Goal: Task Accomplishment & Management: Use online tool/utility

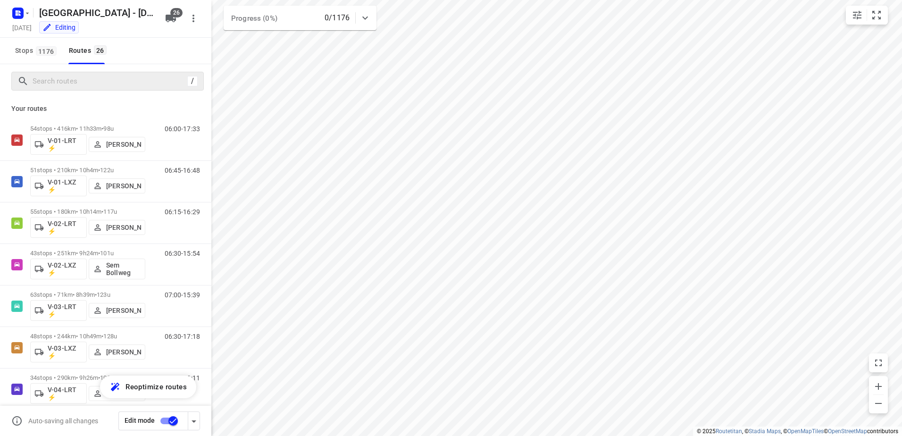
click at [72, 72] on div "/" at bounding box center [107, 81] width 192 height 19
click at [71, 82] on input "Search routes" at bounding box center [108, 81] width 151 height 15
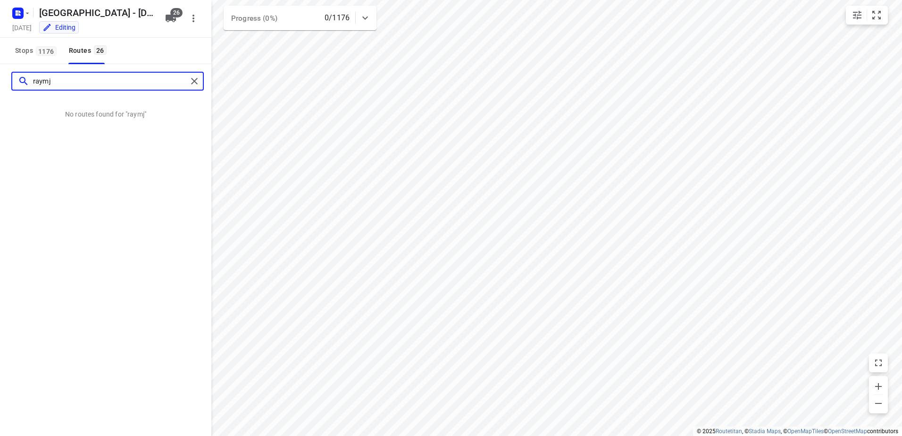
type input "raymjo"
drag, startPoint x: 79, startPoint y: 84, endPoint x: -1, endPoint y: 90, distance: 79.9
click at [0, 90] on html "i © 2025 Routetitan , © Stadia Maps , © OpenMapTiles © OpenStreetMap contributo…" at bounding box center [451, 218] width 902 height 436
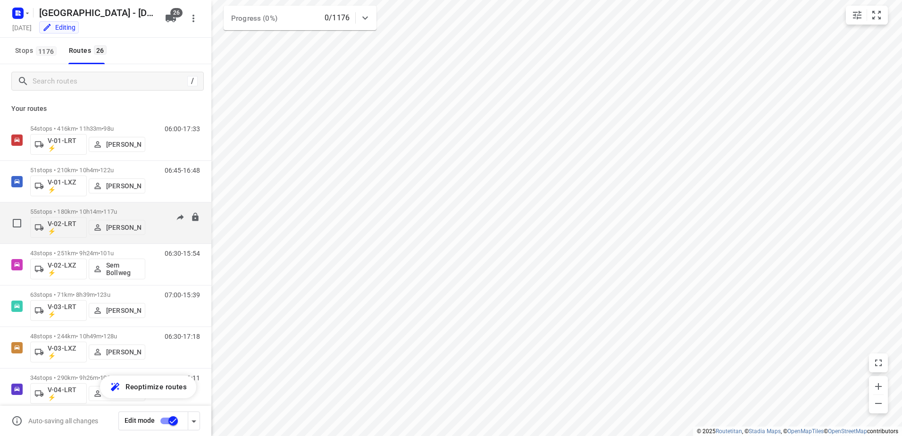
click at [71, 212] on p "55 stops • 180km • 10h14m • 117u" at bounding box center [87, 211] width 115 height 7
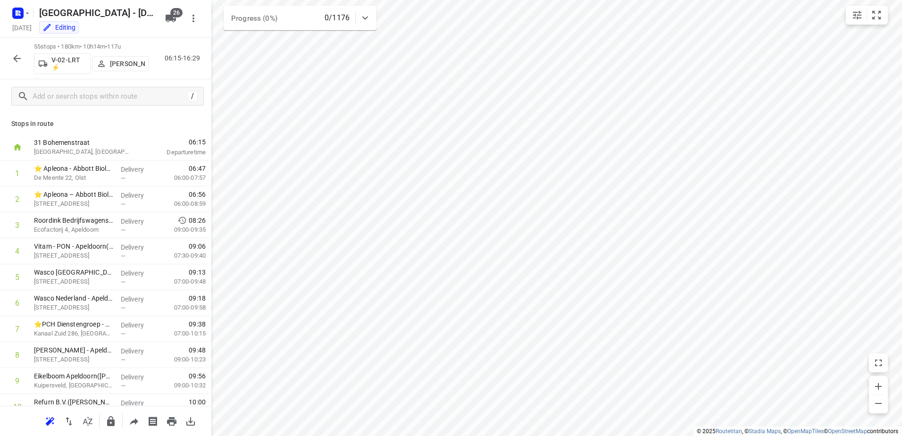
click at [9, 60] on button "button" at bounding box center [17, 58] width 19 height 19
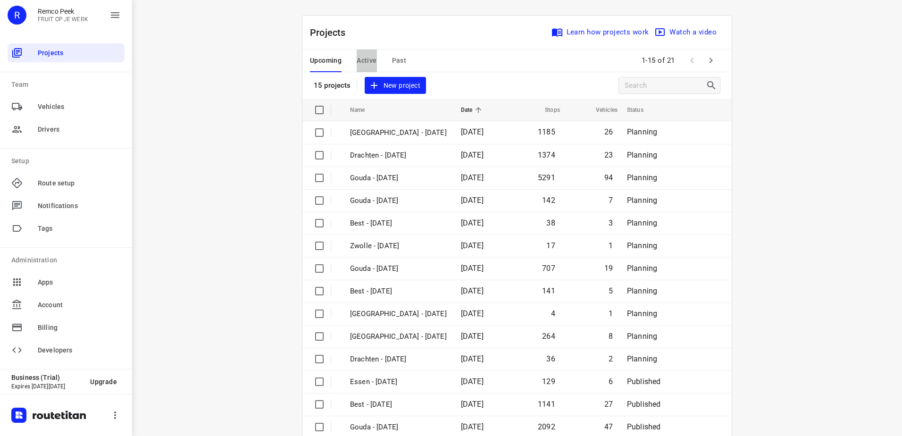
click at [367, 67] on button "Active" at bounding box center [367, 61] width 20 height 23
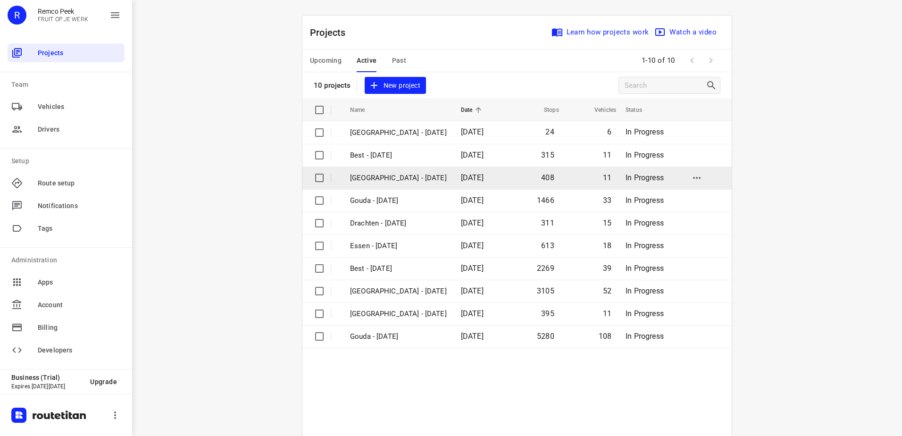
click at [409, 173] on p "[GEOGRAPHIC_DATA] - [DATE]" at bounding box center [398, 178] width 97 height 11
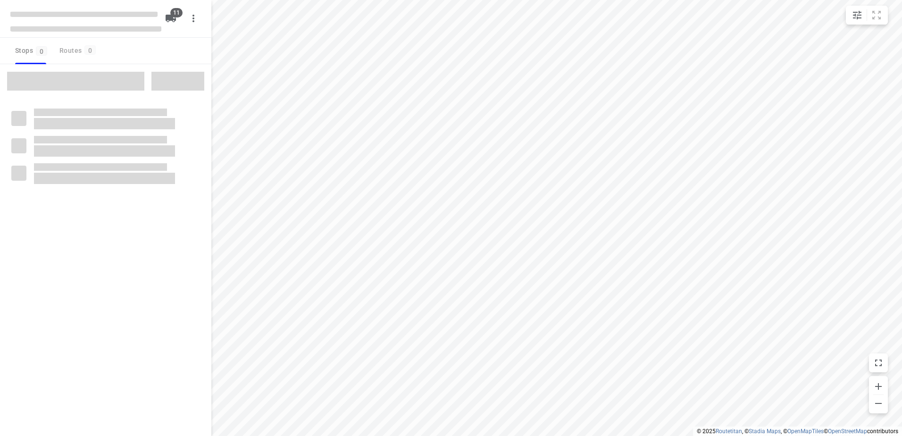
checkbox input "true"
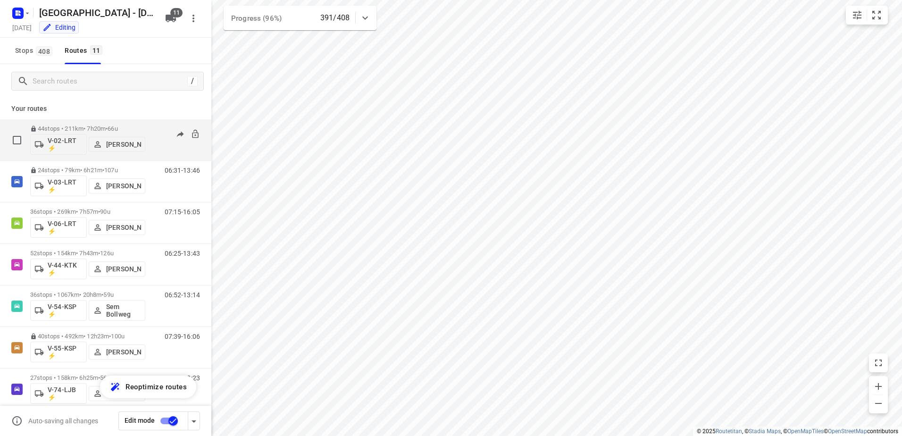
click at [158, 126] on div "06:41-14:52" at bounding box center [176, 142] width 47 height 34
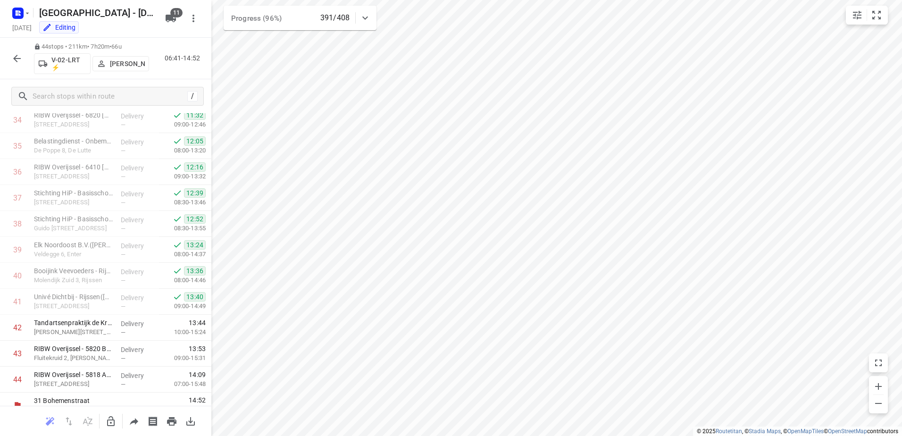
scroll to position [922, 0]
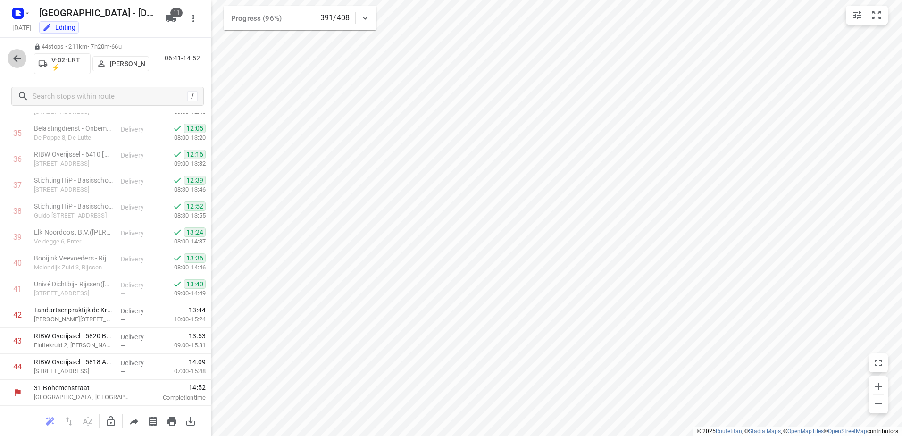
click at [16, 59] on icon "button" at bounding box center [17, 59] width 8 height 8
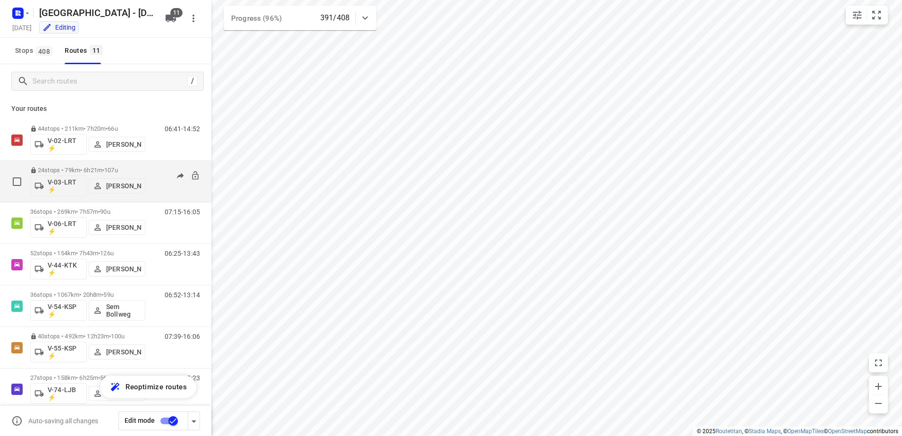
click at [141, 182] on p "[PERSON_NAME]" at bounding box center [123, 186] width 35 height 8
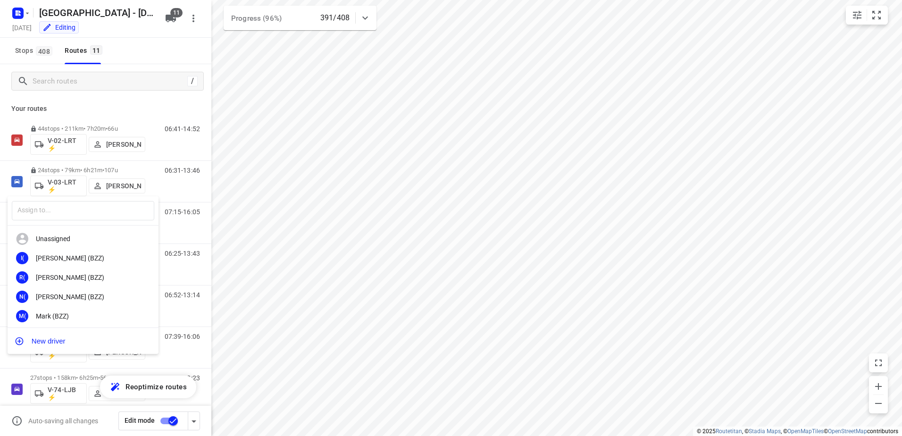
click at [97, 102] on div at bounding box center [451, 218] width 902 height 436
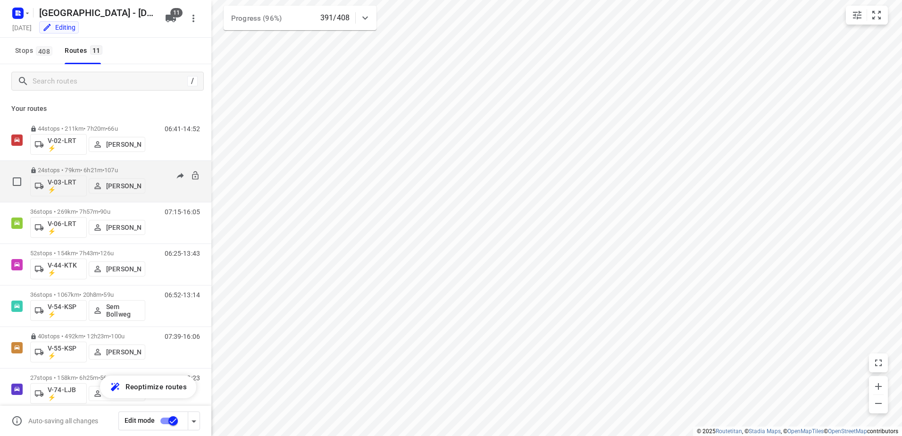
click at [153, 169] on div "06:31-13:46" at bounding box center [176, 184] width 47 height 34
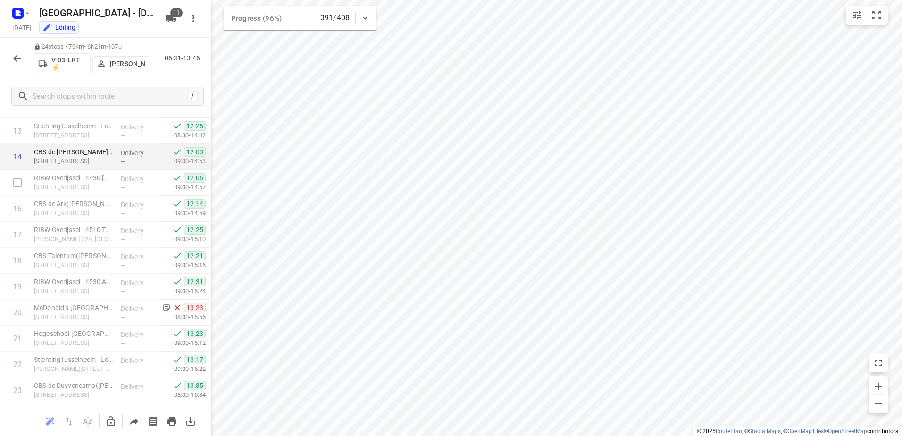
scroll to position [403, 0]
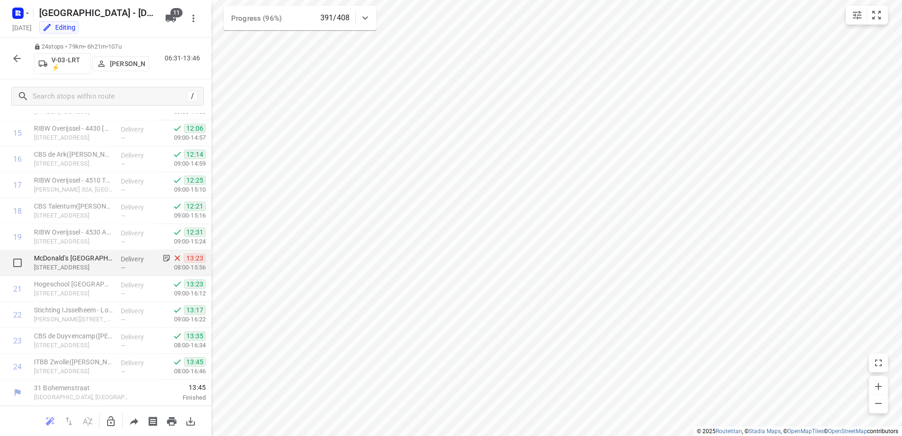
click at [140, 259] on p "Delivery" at bounding box center [138, 258] width 35 height 9
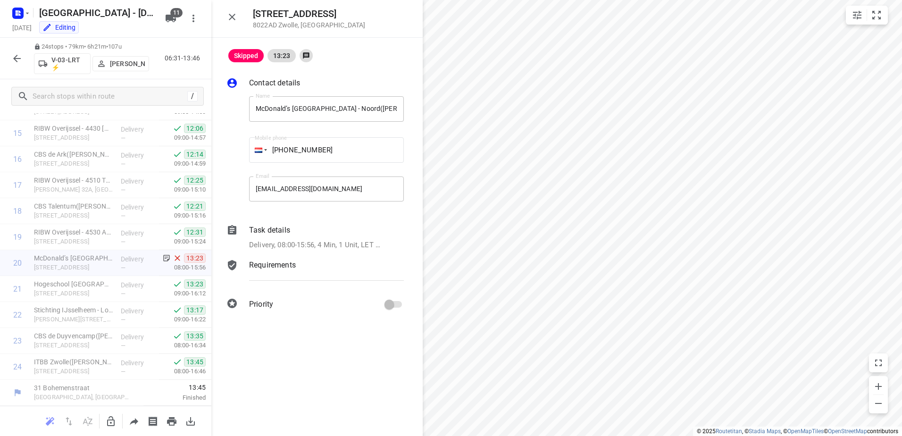
click at [267, 230] on p "Task details" at bounding box center [269, 230] width 41 height 11
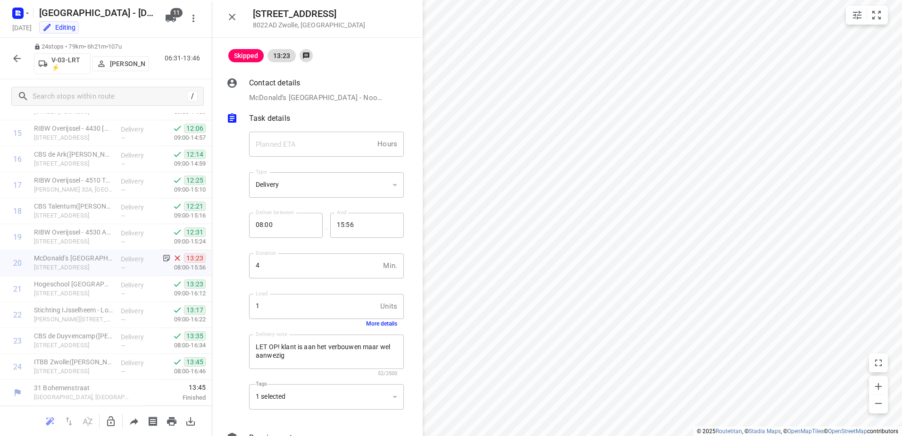
click at [385, 323] on button "More details" at bounding box center [381, 323] width 31 height 7
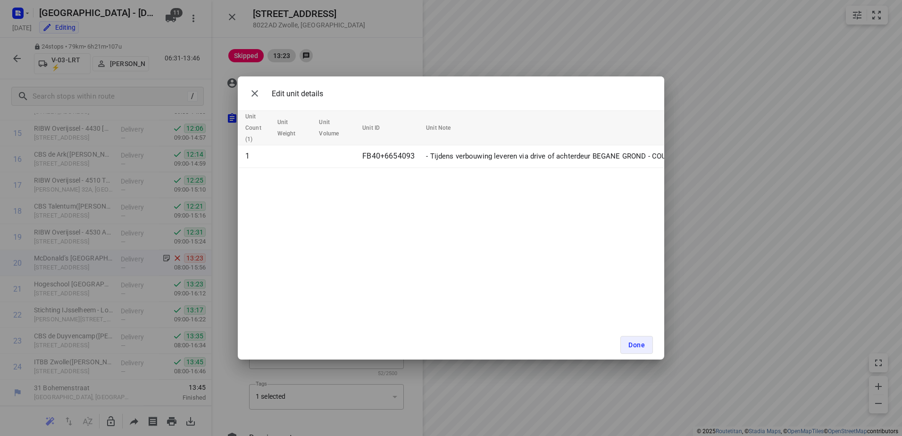
click at [445, 88] on div "Edit unit details" at bounding box center [451, 93] width 426 height 34
click at [636, 342] on span "Done" at bounding box center [636, 345] width 17 height 8
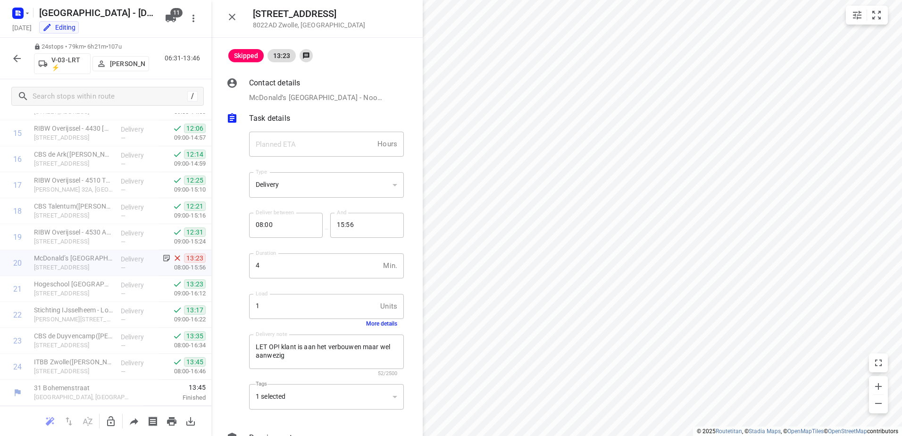
click at [15, 51] on button "button" at bounding box center [17, 58] width 19 height 19
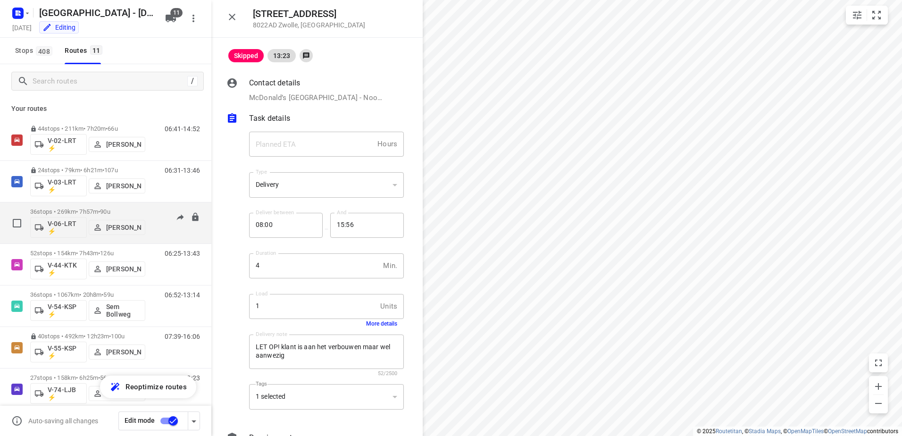
click at [141, 212] on p "36 stops • 269km • 7h57m • 90u" at bounding box center [87, 211] width 115 height 7
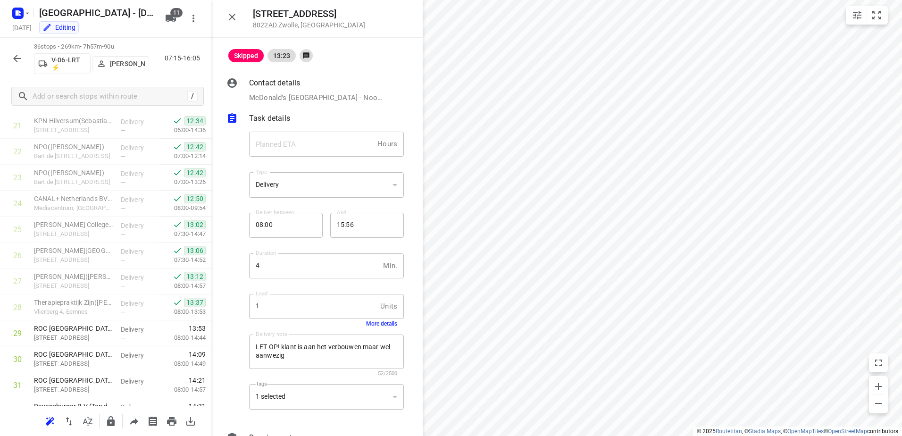
scroll to position [715, 0]
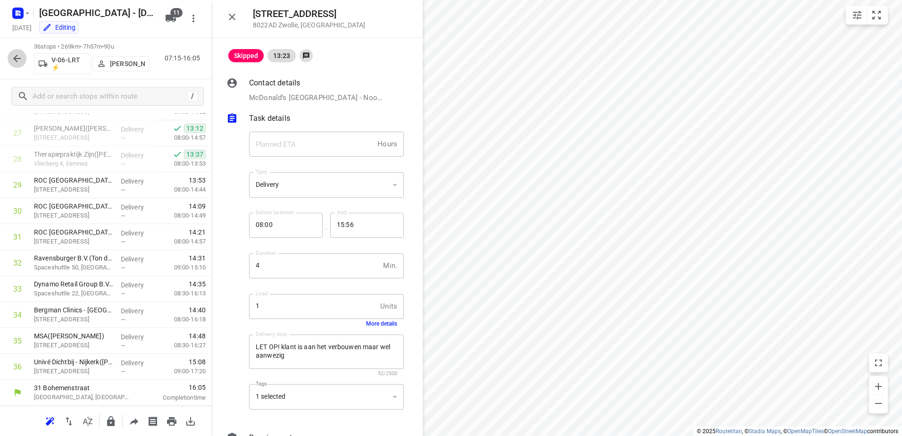
click at [9, 57] on button "button" at bounding box center [17, 58] width 19 height 19
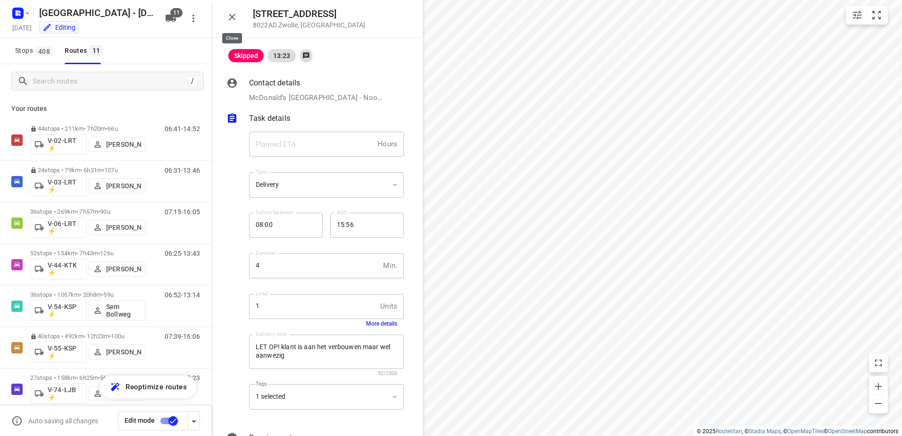
click at [233, 17] on icon "button" at bounding box center [232, 17] width 7 height 7
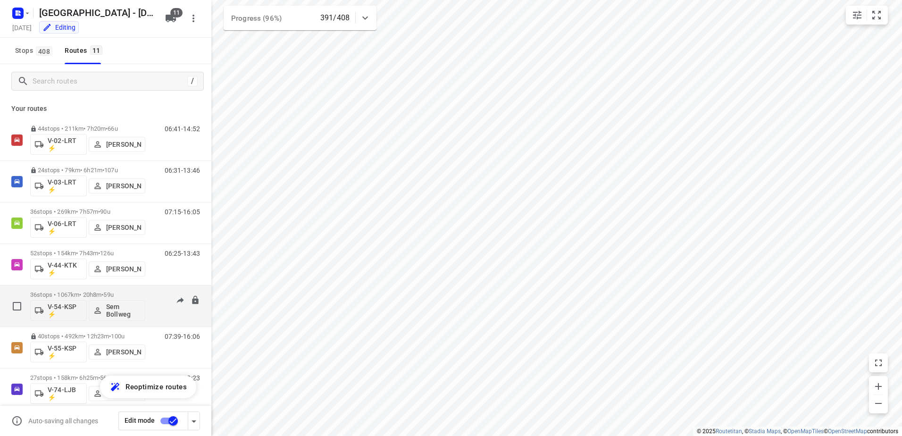
scroll to position [180, 0]
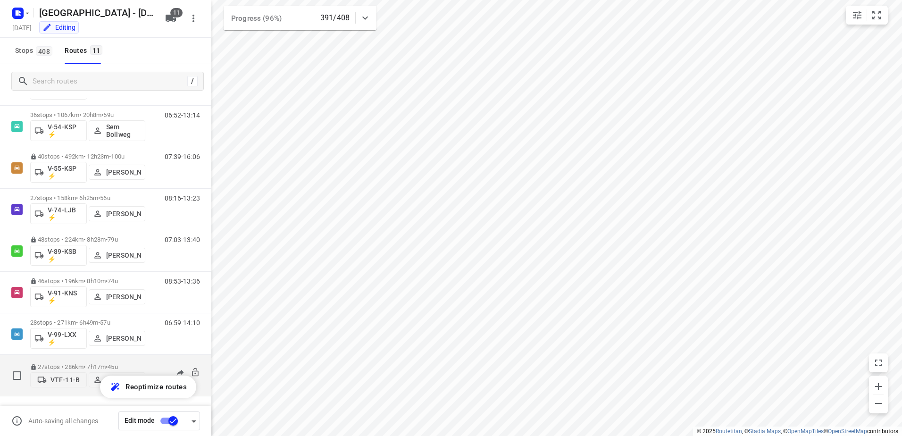
click at [140, 366] on p "27 stops • 286km • 7h17m • 45u" at bounding box center [87, 366] width 115 height 7
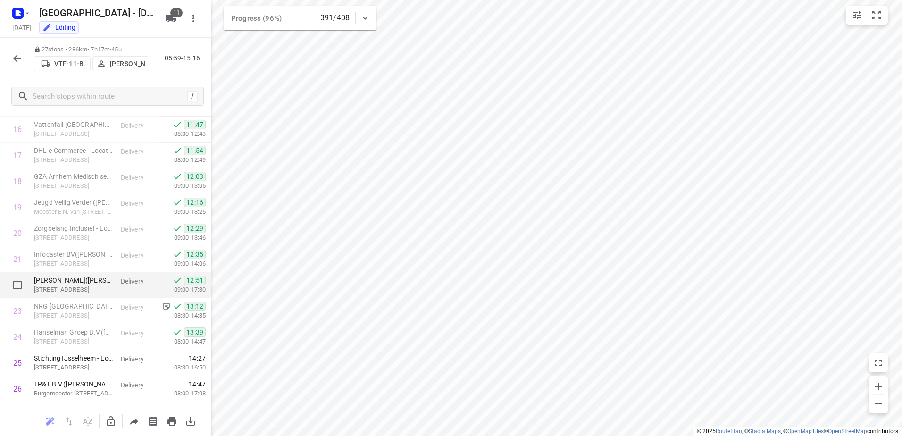
scroll to position [481, 0]
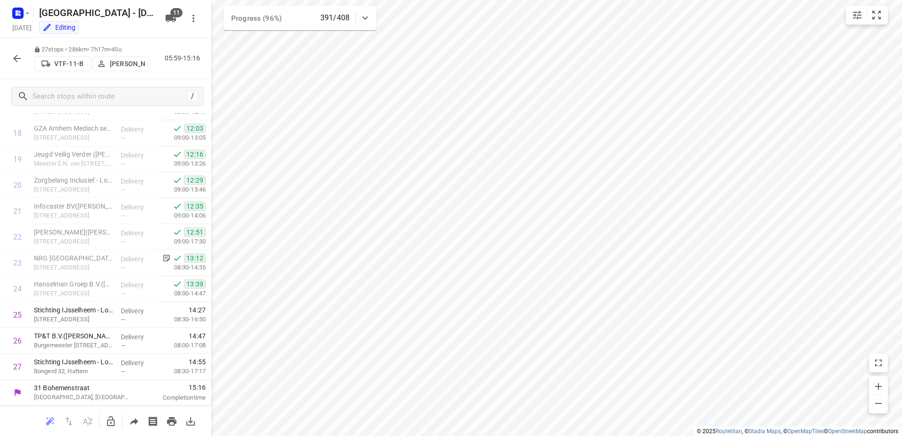
click at [14, 59] on icon "button" at bounding box center [16, 58] width 11 height 11
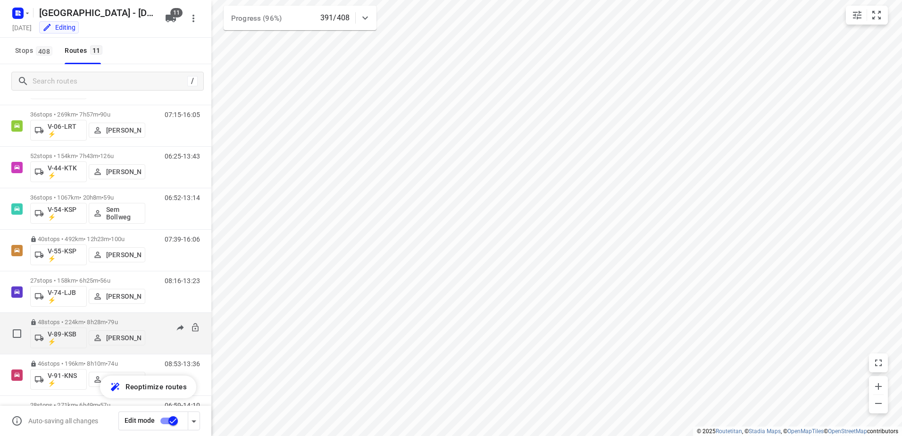
scroll to position [180, 0]
click at [139, 317] on div "28 stops • 271km • 6h49m • 57u V-99-LXX ⚡ [PERSON_NAME]" at bounding box center [87, 333] width 115 height 39
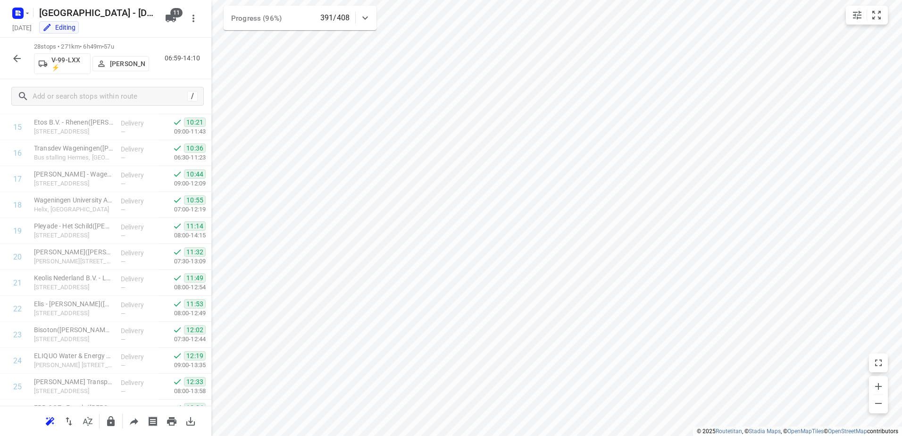
scroll to position [507, 0]
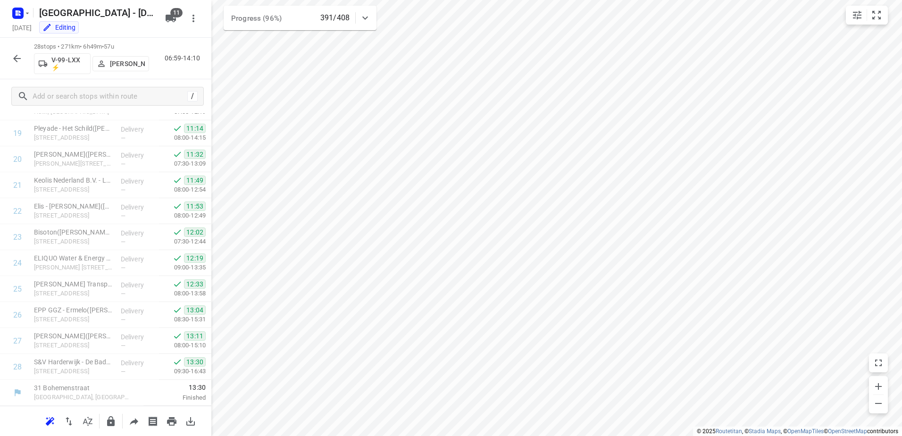
click at [17, 54] on icon "button" at bounding box center [16, 58] width 11 height 11
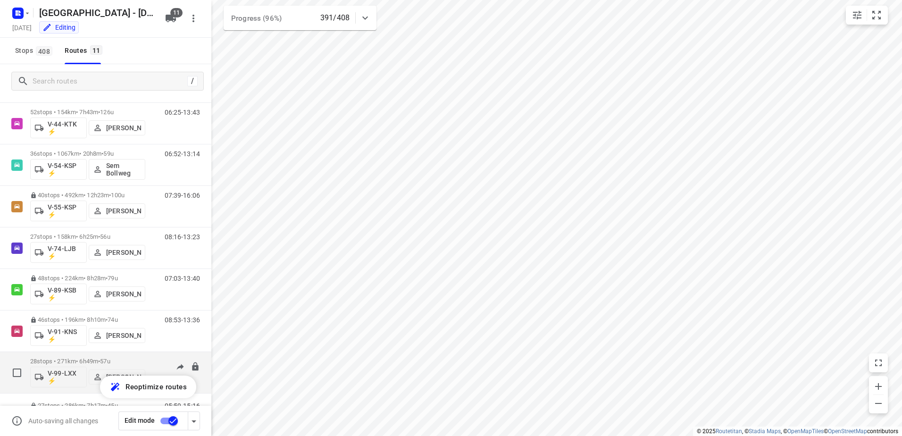
scroll to position [180, 0]
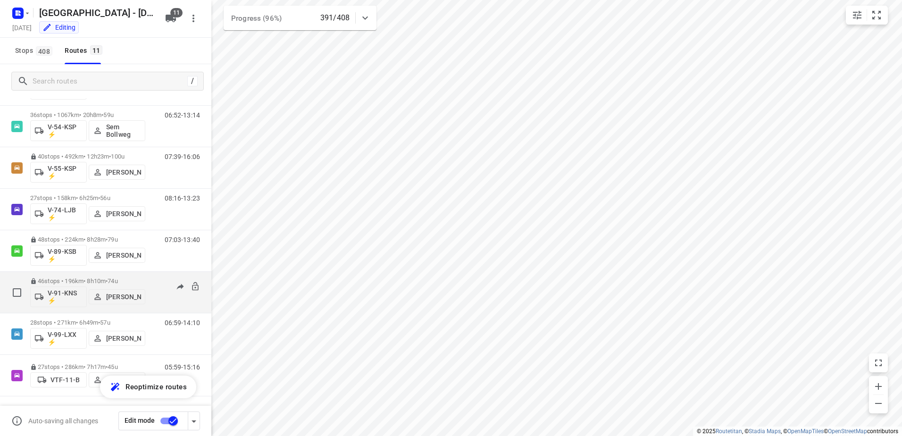
click at [143, 284] on div "V-91-KNS ⚡ [PERSON_NAME]" at bounding box center [87, 295] width 115 height 23
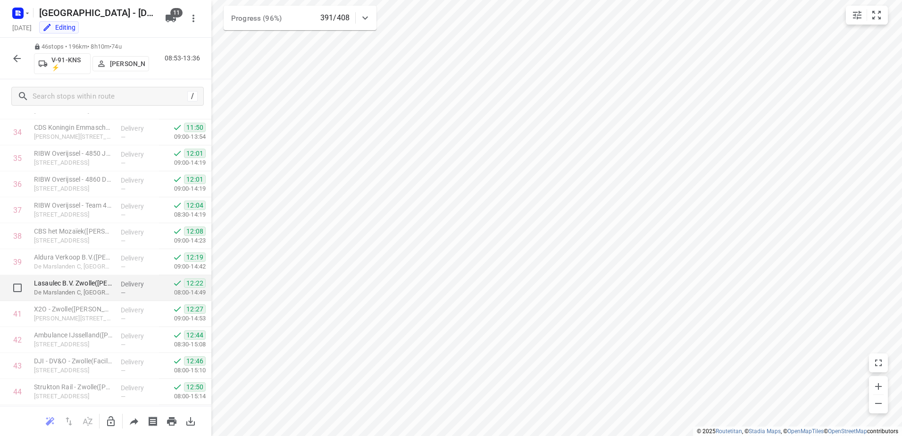
scroll to position [974, 0]
click at [18, 53] on icon "button" at bounding box center [16, 58] width 11 height 11
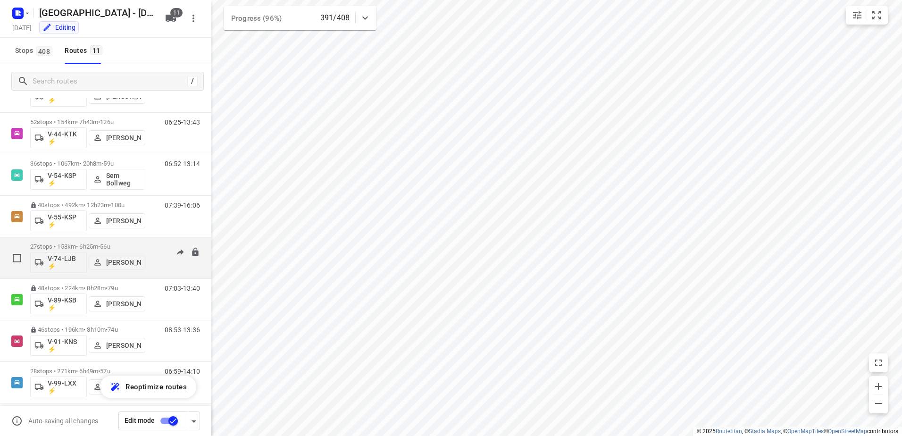
scroll to position [180, 0]
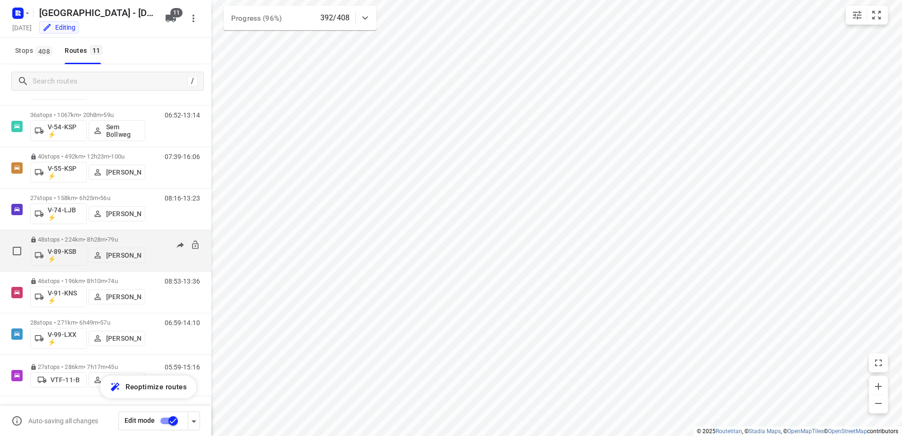
click at [153, 237] on div "07:03-13:40" at bounding box center [176, 253] width 47 height 34
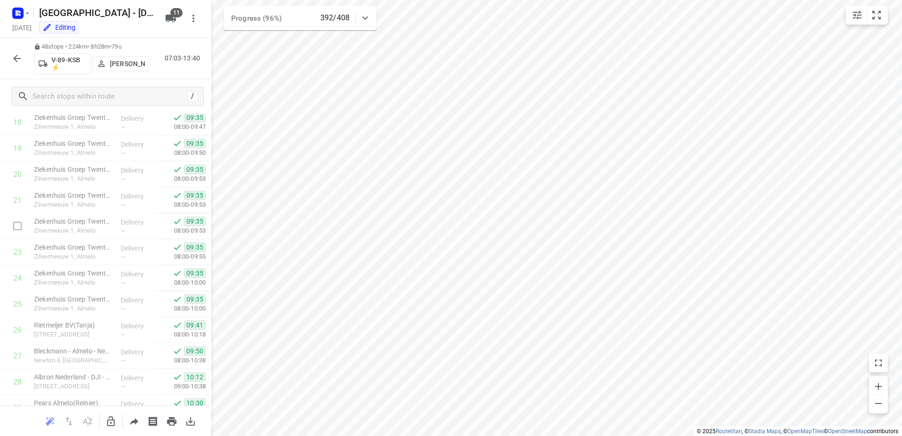
scroll to position [460, 0]
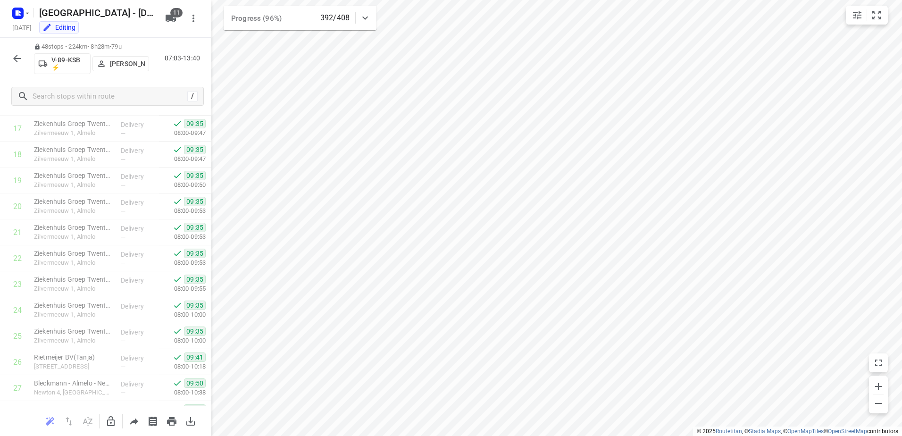
click at [17, 53] on icon "button" at bounding box center [16, 58] width 11 height 11
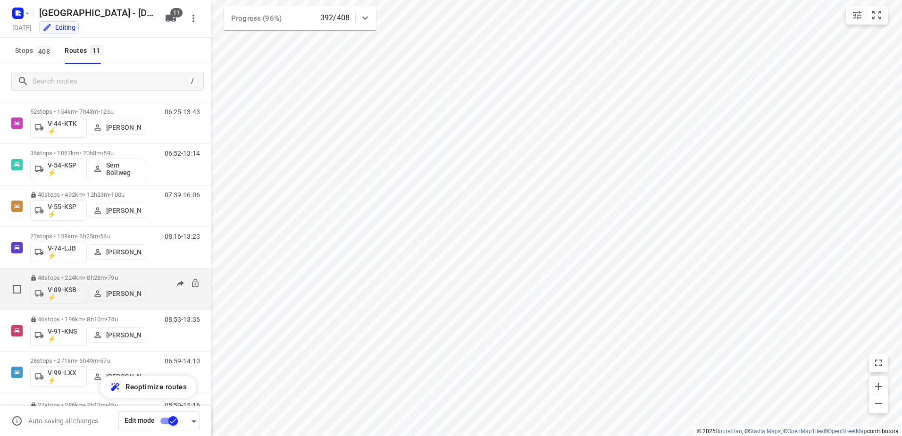
scroll to position [180, 0]
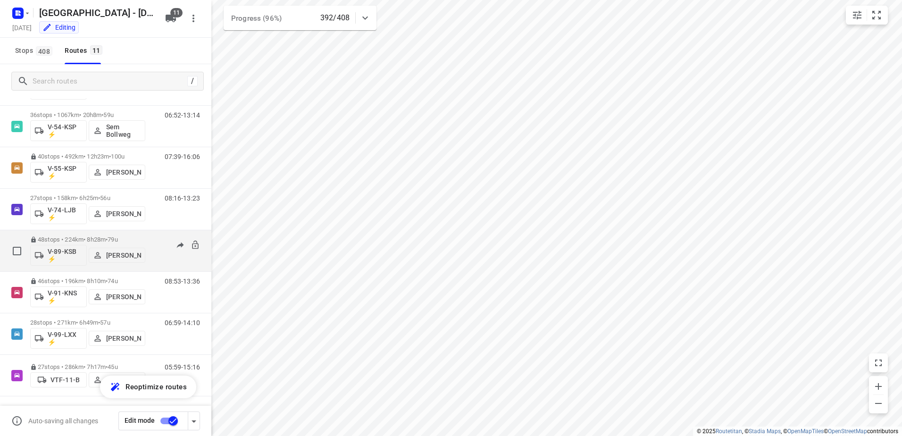
click at [149, 235] on div "48 stops • 224km • 8h28m • 79u V-89-KSB ⚡ Milan Rave 07:03-13:40" at bounding box center [120, 250] width 181 height 39
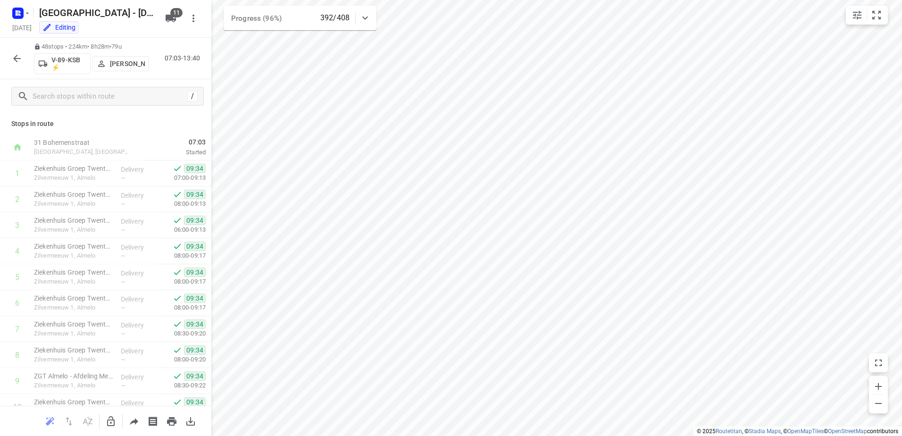
click at [19, 55] on icon "button" at bounding box center [16, 58] width 11 height 11
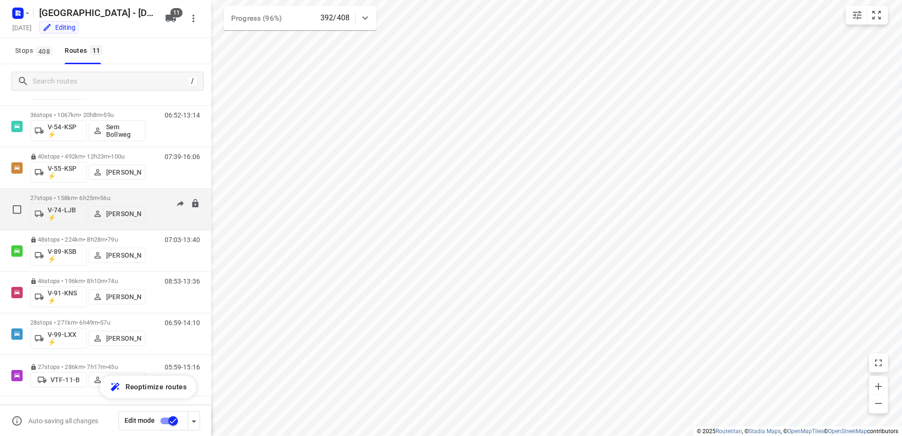
click at [153, 202] on div "08:16-13:23" at bounding box center [176, 211] width 47 height 34
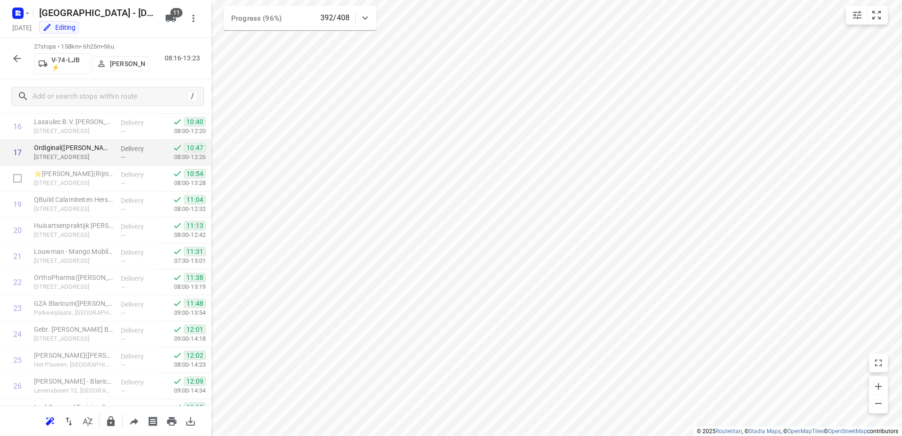
scroll to position [481, 0]
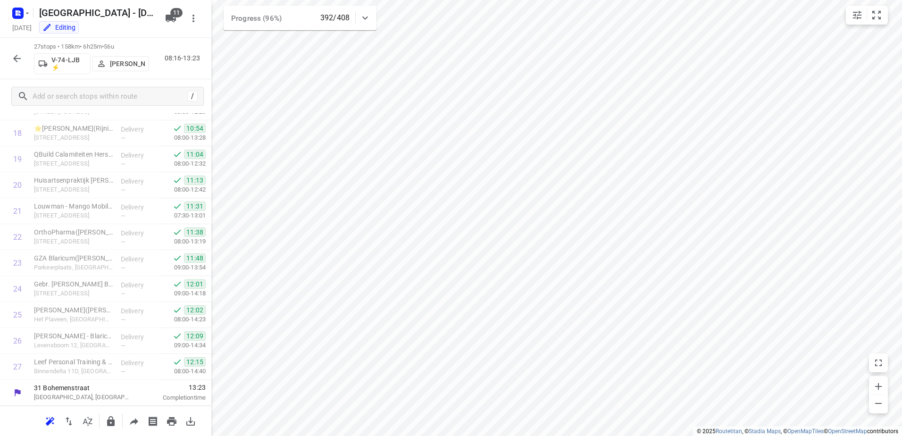
click at [13, 58] on icon "button" at bounding box center [16, 58] width 11 height 11
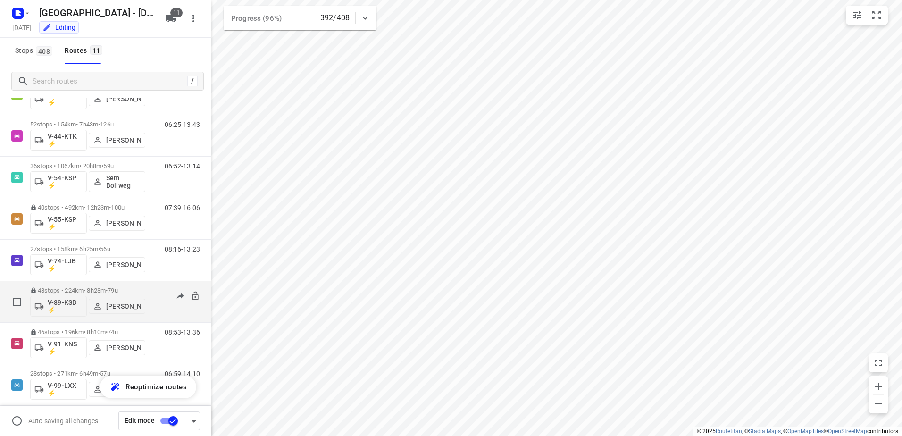
scroll to position [142, 0]
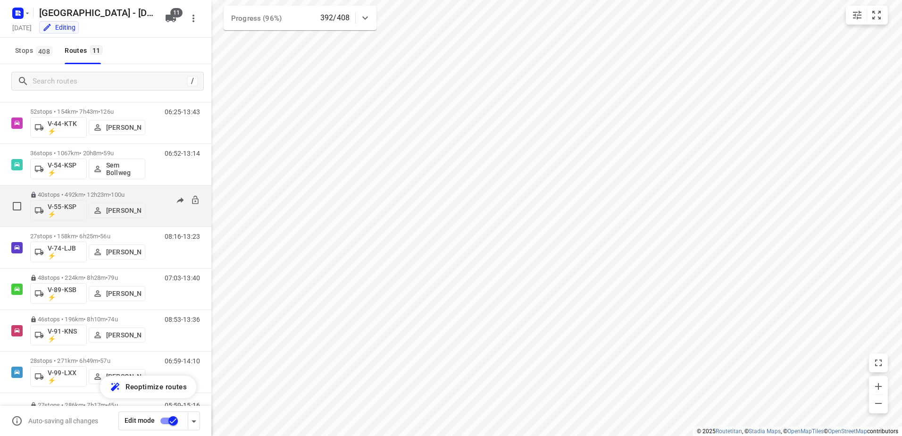
click at [147, 189] on div "40 stops • 492km • 12h23m • 100u V-55-KSP ⚡ [PERSON_NAME] 07:39-16:06" at bounding box center [120, 205] width 181 height 39
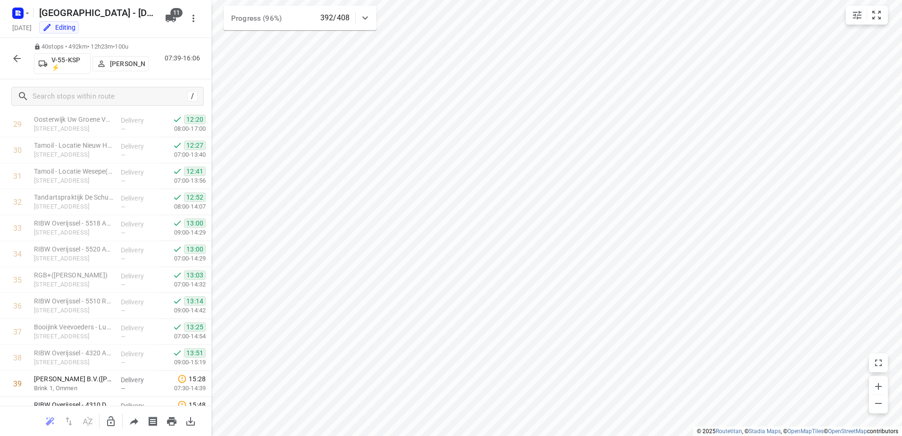
scroll to position [818, 0]
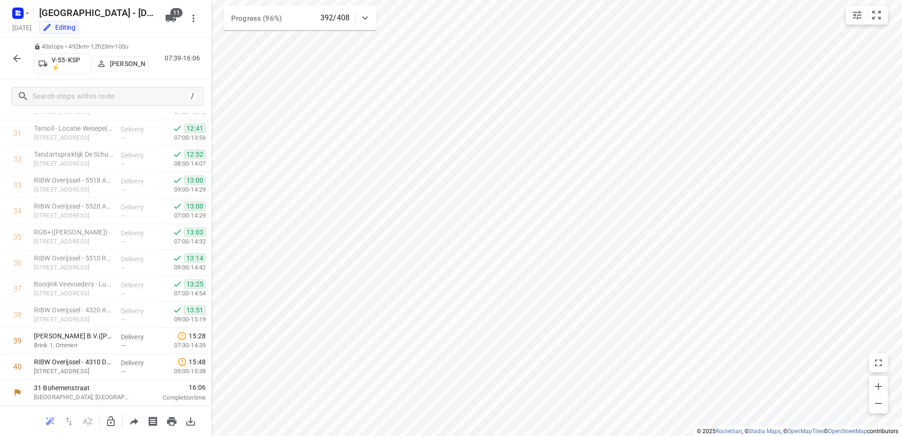
click at [17, 54] on icon "button" at bounding box center [16, 58] width 11 height 11
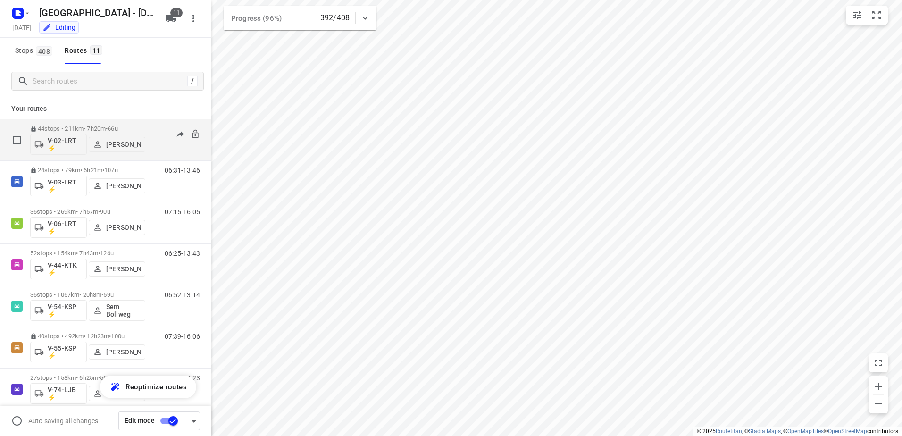
click at [138, 125] on div "44 stops • 211km • 7h20m • 66u V-02-LRT ⚡ [PERSON_NAME]" at bounding box center [87, 139] width 115 height 39
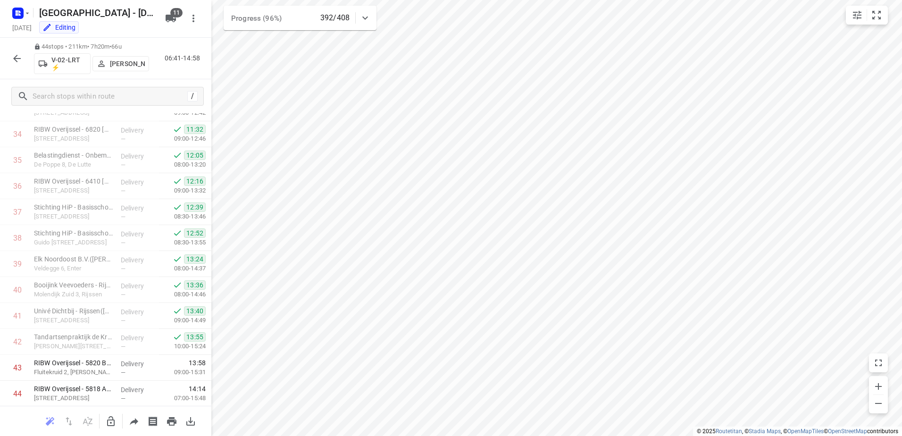
scroll to position [922, 0]
click at [14, 55] on icon "button" at bounding box center [16, 58] width 11 height 11
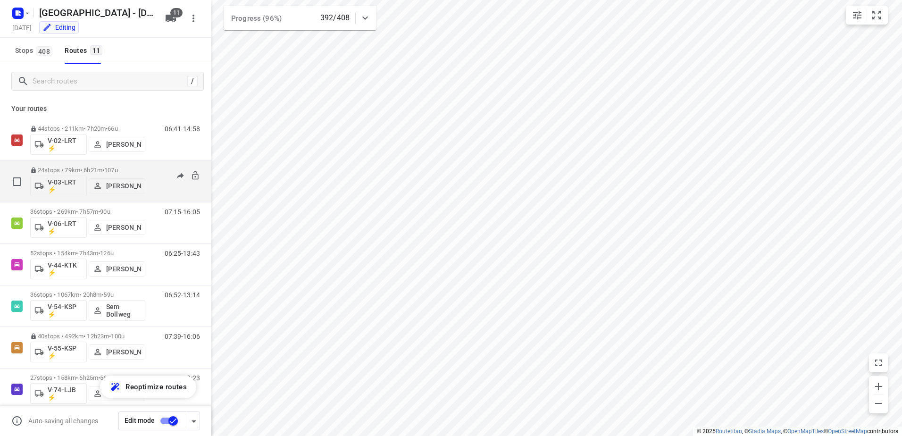
click at [153, 168] on div "06:31-13:46" at bounding box center [176, 184] width 47 height 34
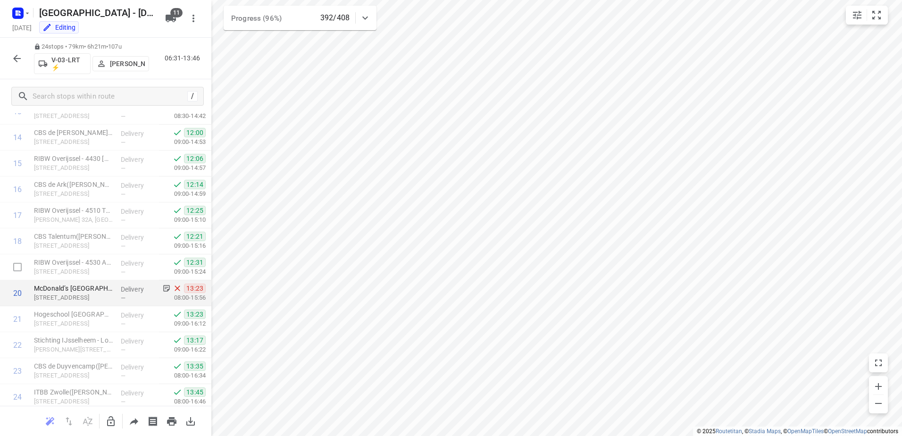
scroll to position [403, 0]
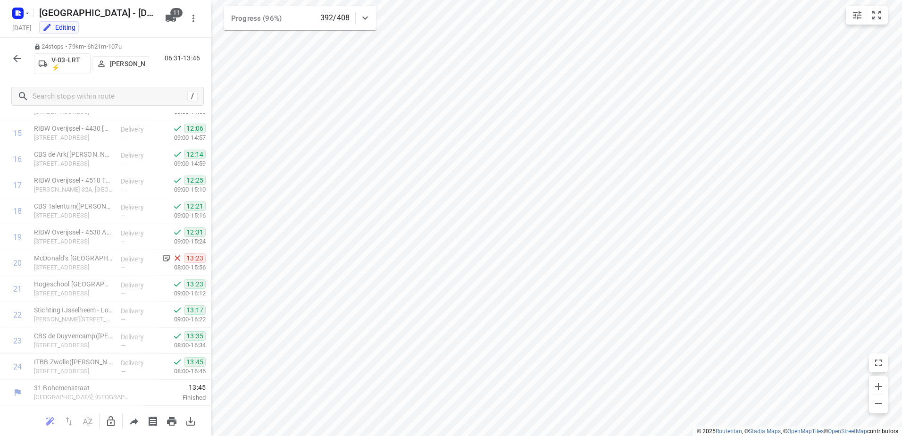
click at [13, 61] on icon "button" at bounding box center [16, 58] width 11 height 11
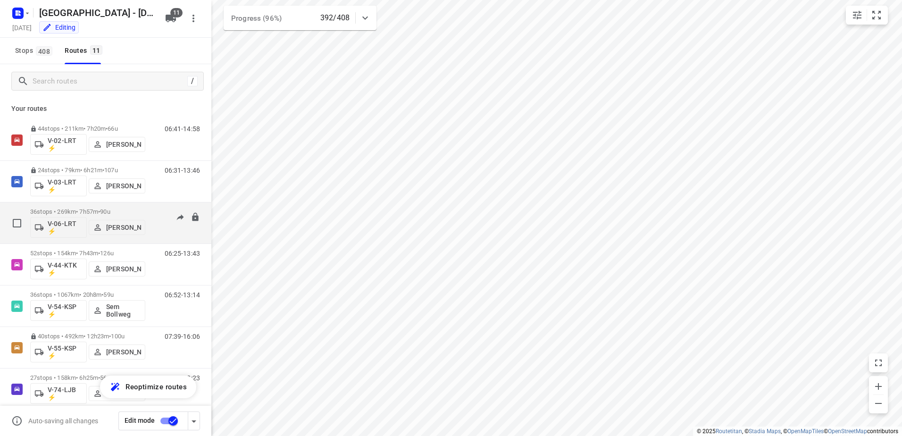
click at [153, 211] on div "07:15-16:05" at bounding box center [176, 225] width 47 height 34
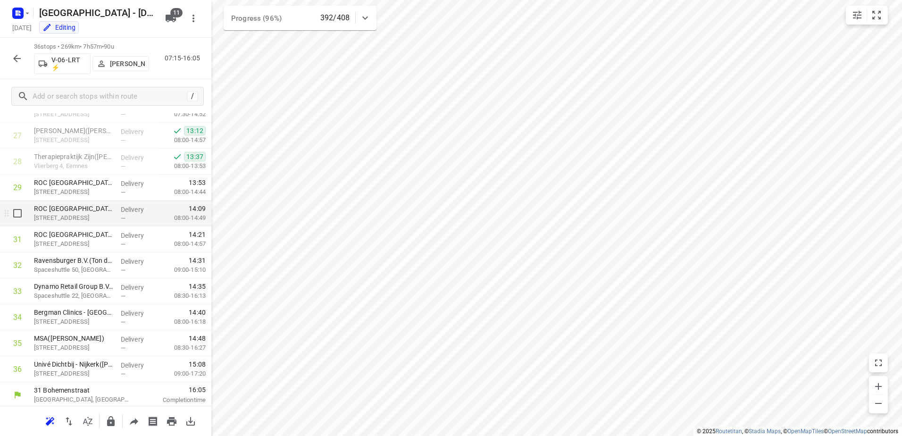
scroll to position [715, 0]
click at [365, 13] on icon at bounding box center [364, 17] width 11 height 11
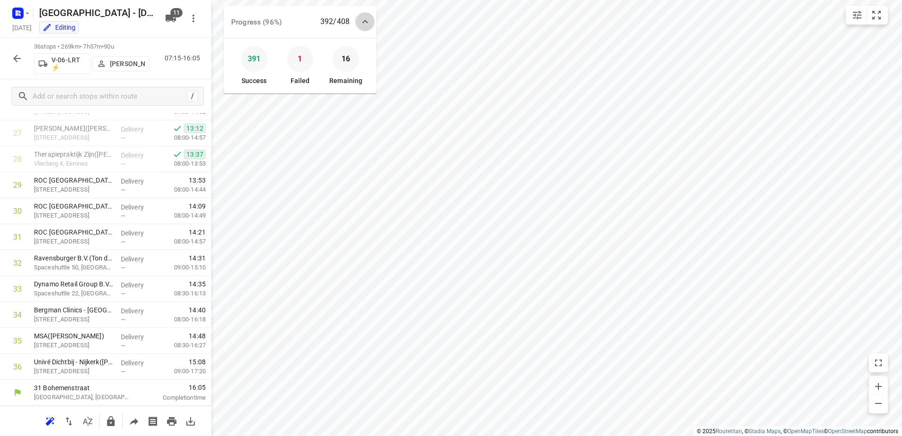
click at [365, 13] on div at bounding box center [365, 21] width 19 height 19
